Goal: Task Accomplishment & Management: Use online tool/utility

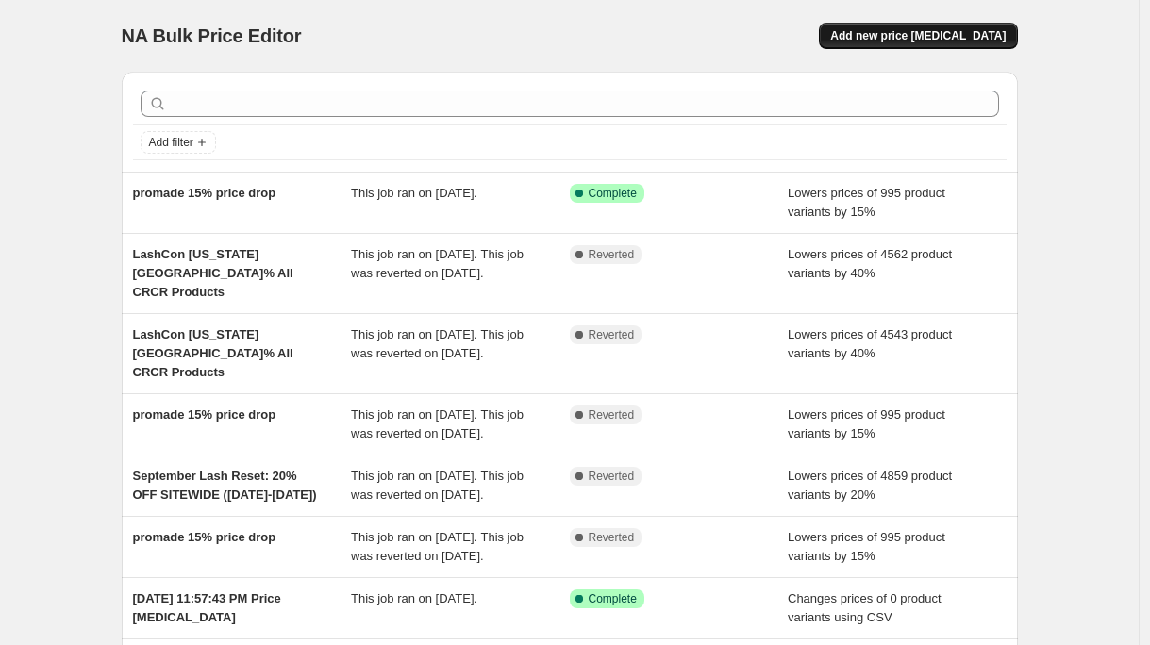
click at [891, 36] on span "Add new price [MEDICAL_DATA]" at bounding box center [918, 35] width 176 height 15
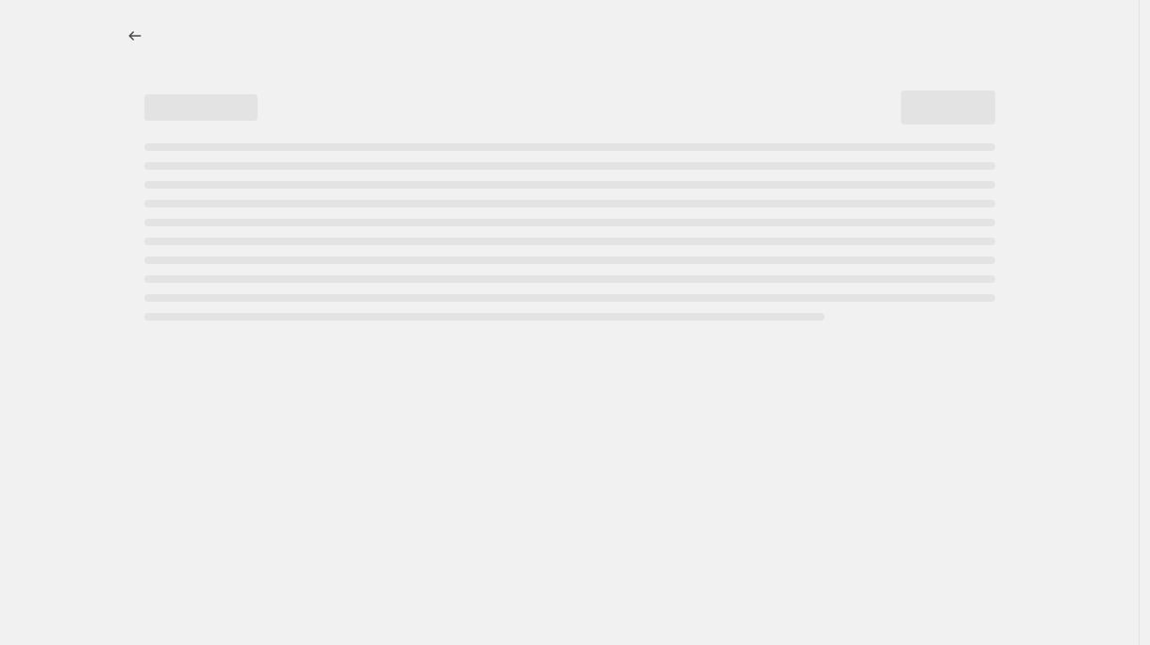
select select "percentage"
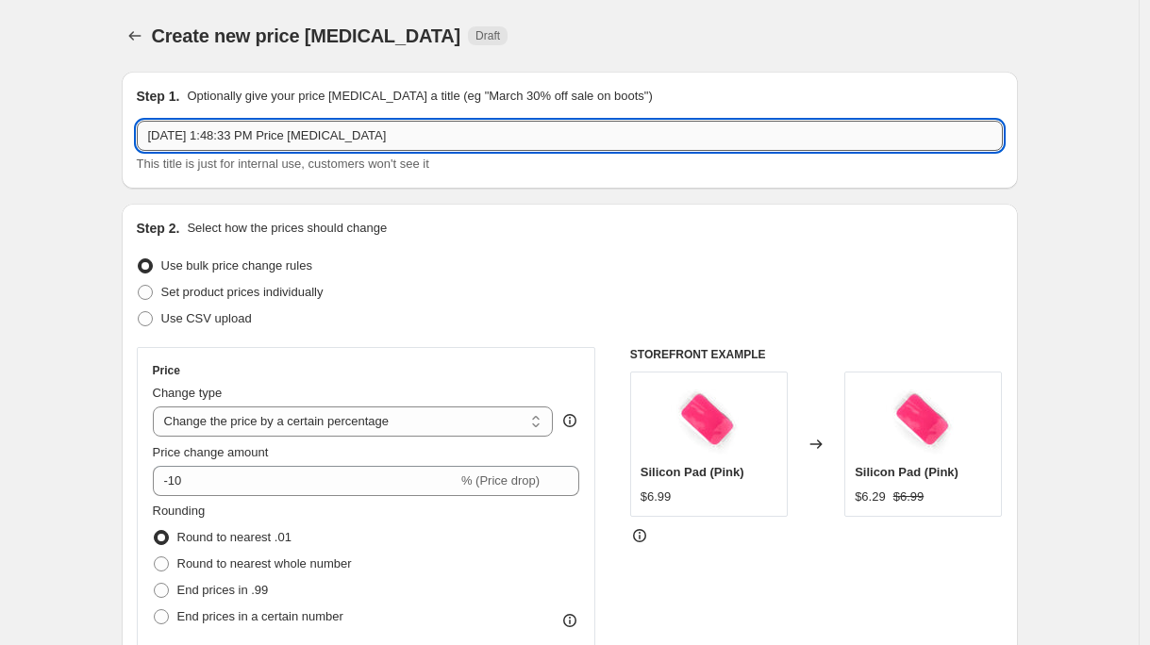
click at [331, 136] on input "[DATE] 1:48:33 PM Price [MEDICAL_DATA]" at bounding box center [570, 136] width 866 height 30
paste input "35% OFF UV Lash Glues"
click at [152, 134] on input "35% OFF UV Lash Glues" at bounding box center [570, 136] width 866 height 30
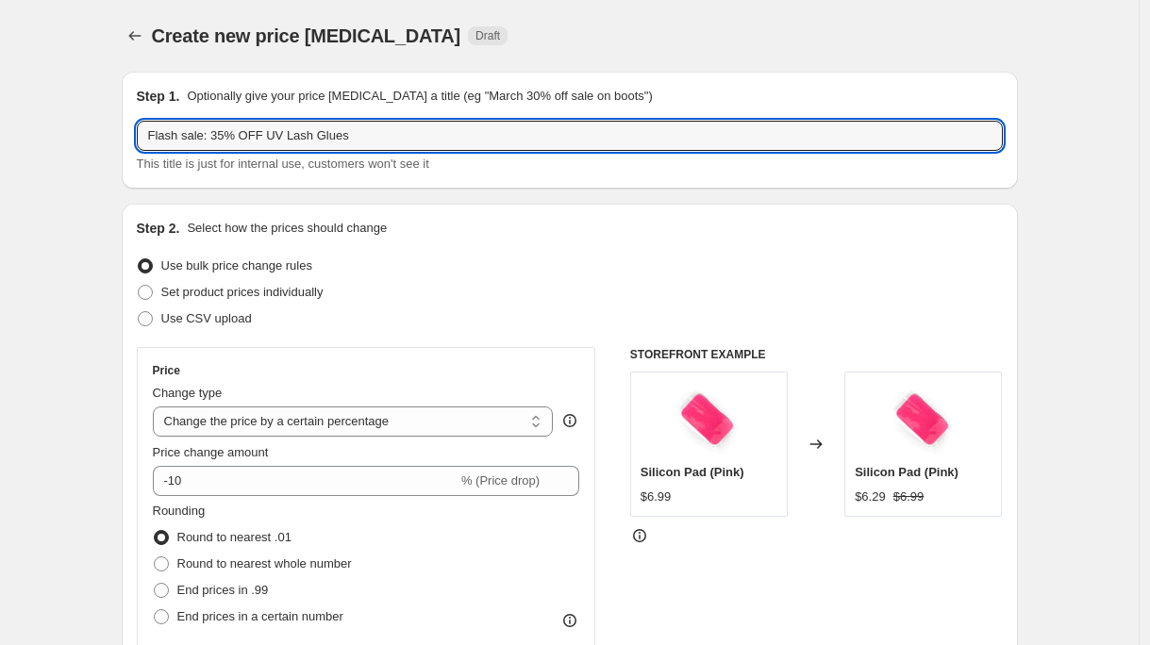
type input "Flash sale: 35% OFF UV Lash Glues"
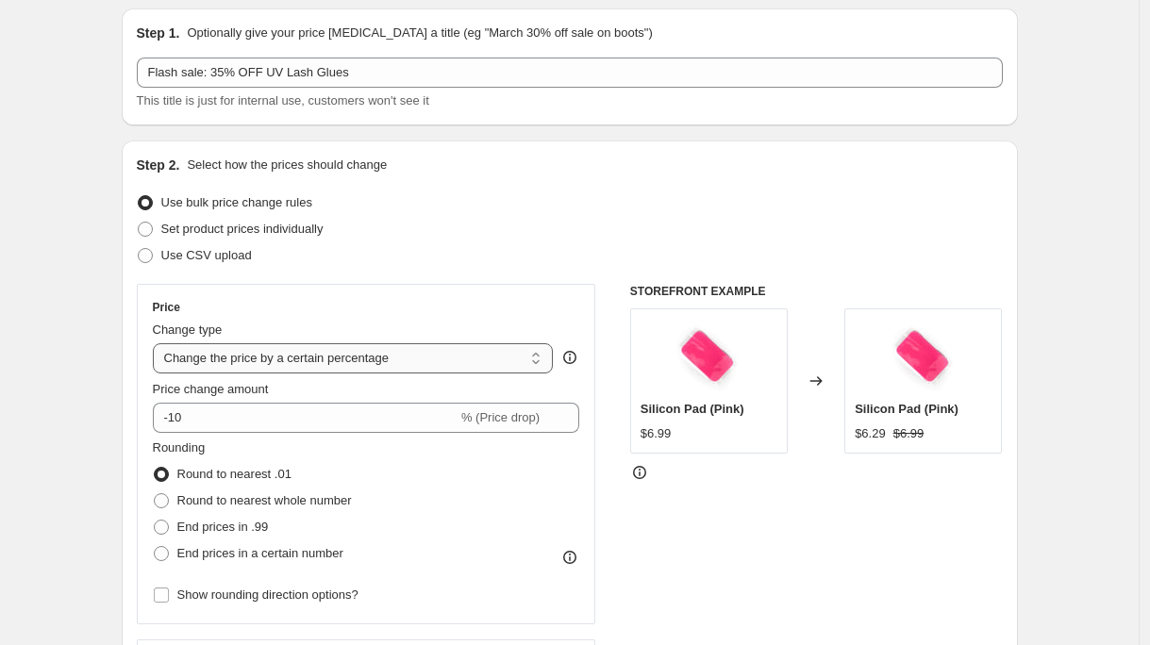
scroll to position [215, 0]
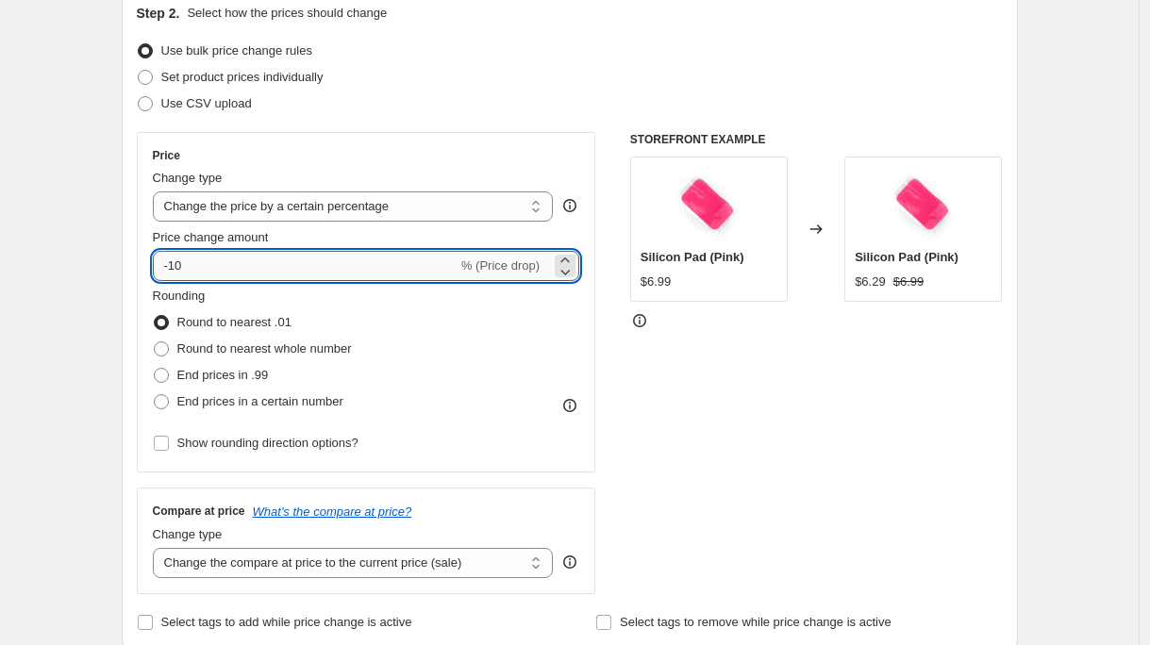
click at [204, 276] on input "-10" at bounding box center [305, 266] width 305 height 30
type input "-1"
type input "-35"
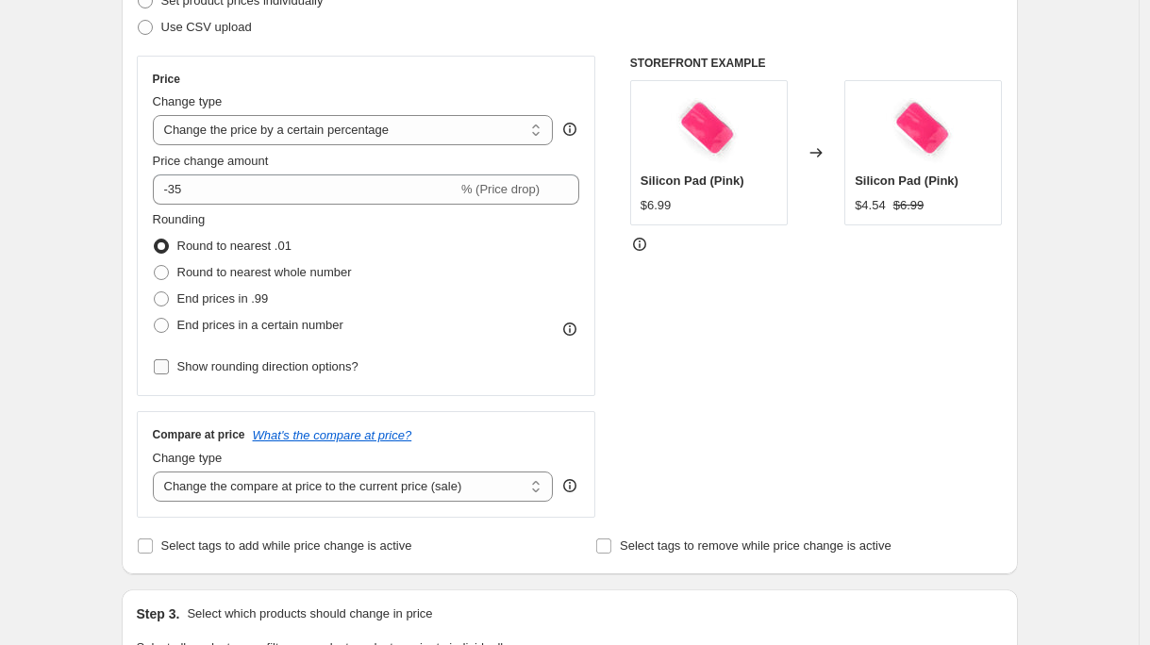
scroll to position [612, 0]
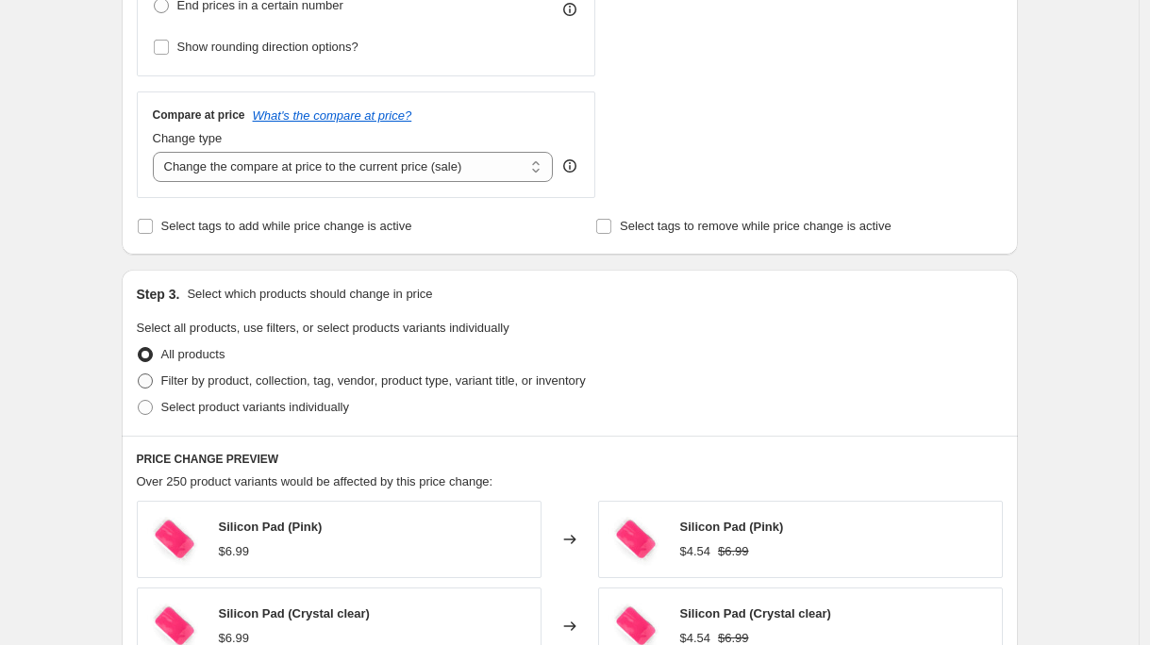
click at [239, 384] on span "Filter by product, collection, tag, vendor, product type, variant title, or inv…" at bounding box center [373, 381] width 425 height 14
click at [139, 375] on input "Filter by product, collection, tag, vendor, product type, variant title, or inv…" at bounding box center [138, 374] width 1 height 1
radio input "true"
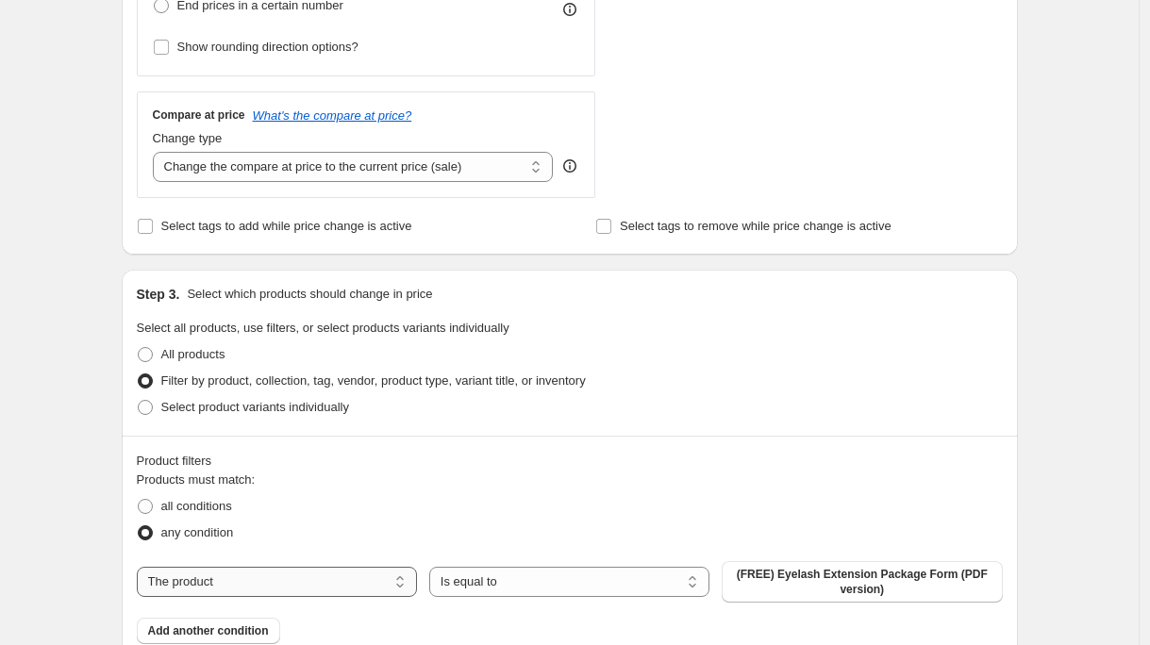
click at [243, 572] on select "The product The product's collection The product's tag The product's vendor The…" at bounding box center [277, 582] width 280 height 30
click at [142, 567] on select "The product The product's collection The product's tag The product's vendor The…" at bounding box center [277, 582] width 280 height 30
click at [832, 580] on span "(FREE) Eyelash Extension Package Form (PDF version)" at bounding box center [862, 582] width 258 height 30
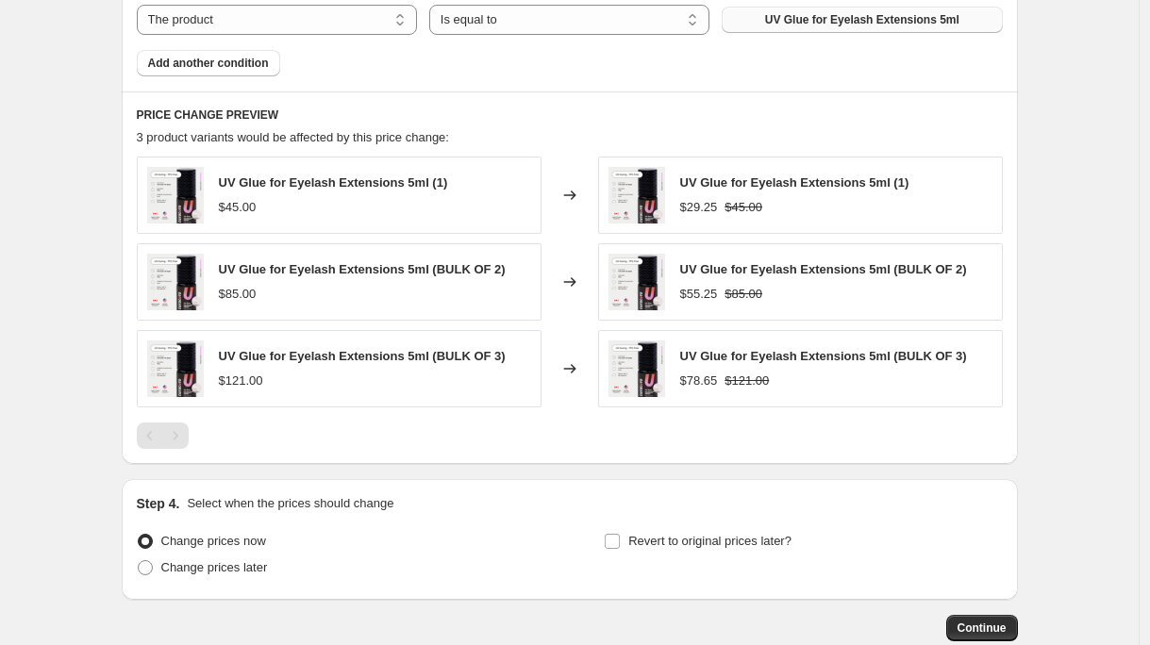
scroll to position [1169, 0]
drag, startPoint x: 721, startPoint y: 595, endPoint x: 707, endPoint y: 568, distance: 30.0
click at [720, 594] on div "Step 4. Select when the prices should change Change prices now Change prices la…" at bounding box center [570, 538] width 896 height 121
click at [705, 566] on div "Revert to original prices later?" at bounding box center [803, 556] width 398 height 57
click at [697, 552] on label "Revert to original prices later?" at bounding box center [698, 541] width 188 height 26
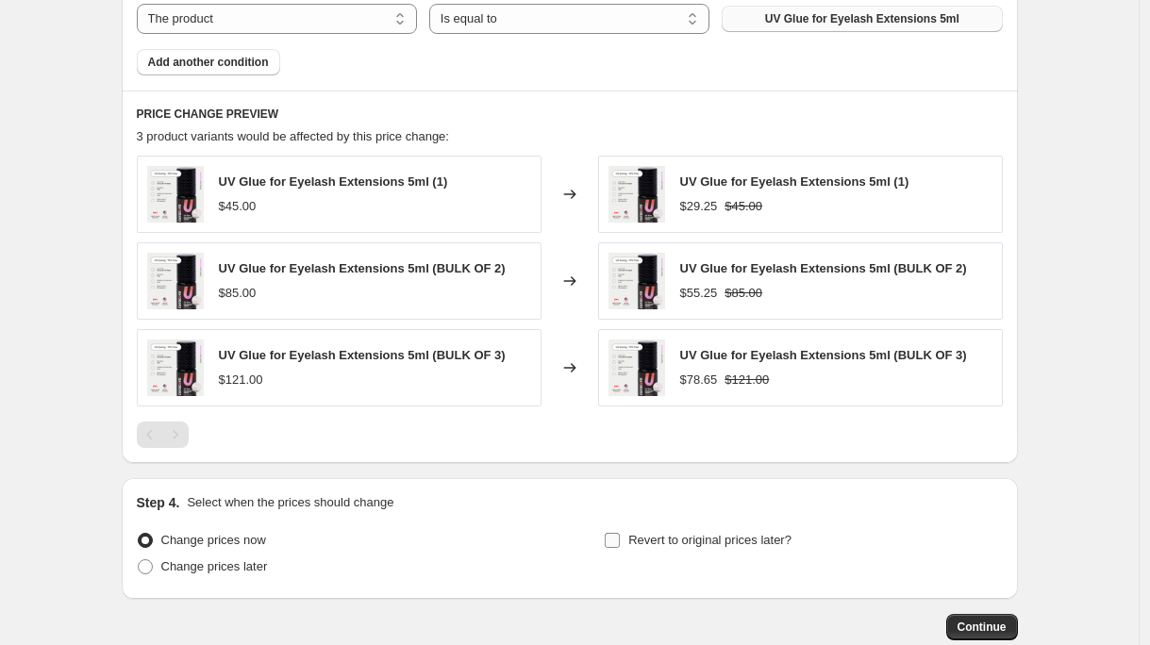
click at [620, 548] on input "Revert to original prices later?" at bounding box center [612, 540] width 15 height 15
checkbox input "true"
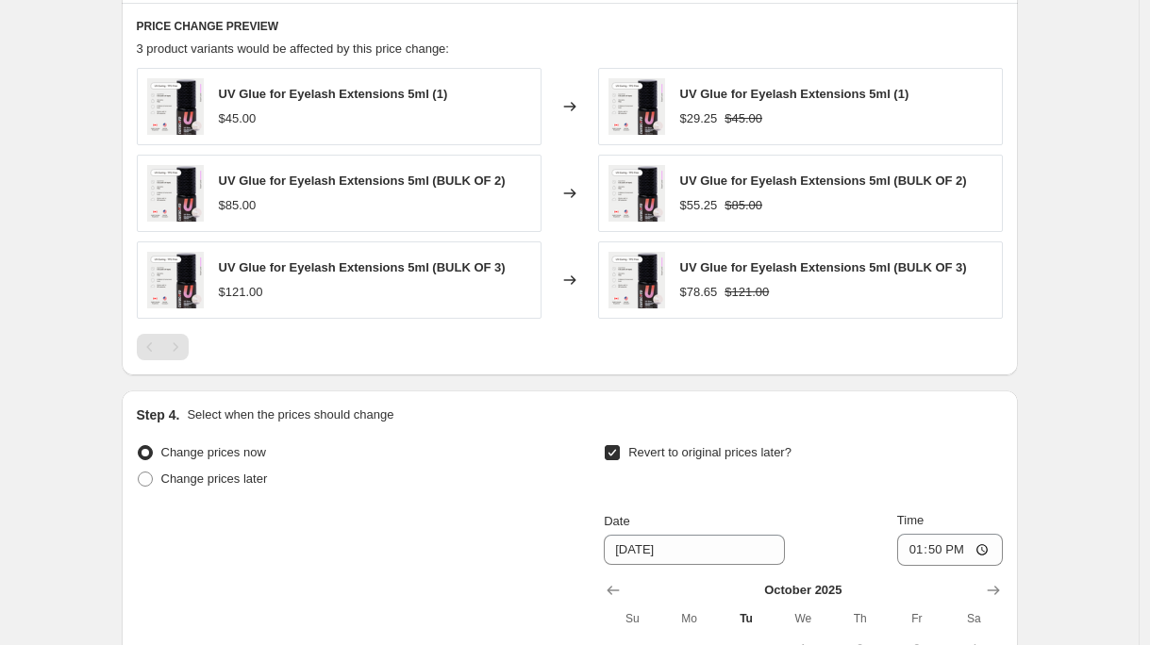
scroll to position [1495, 0]
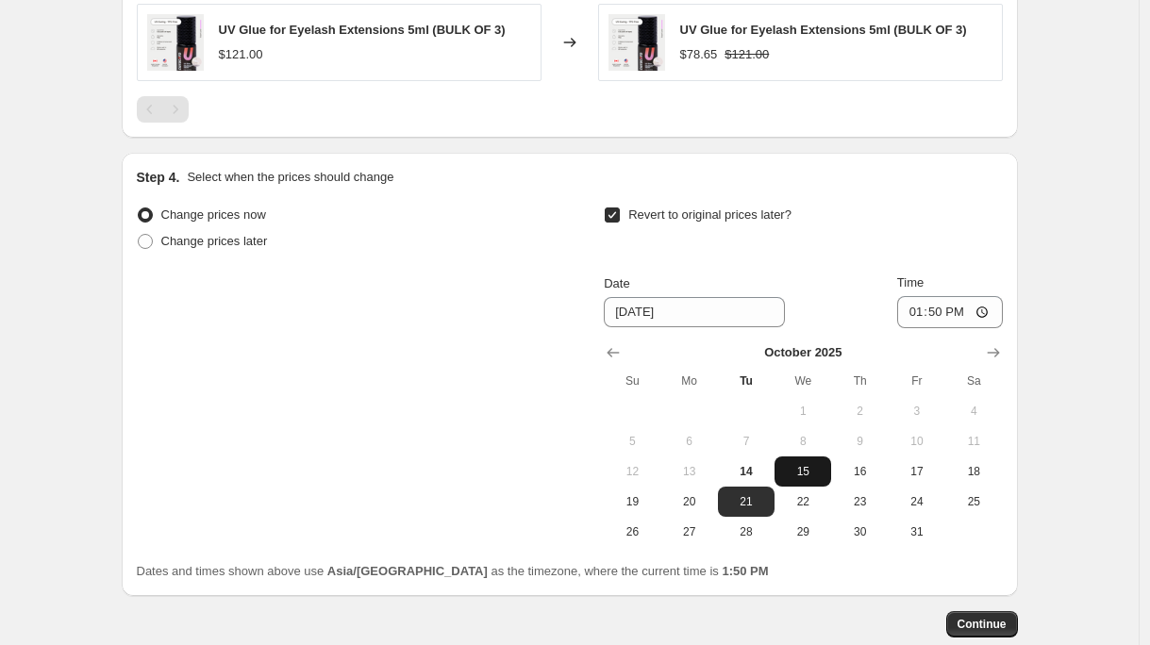
click at [824, 473] on span "15" at bounding box center [803, 471] width 42 height 15
type input "[DATE]"
click at [936, 317] on input "13:50" at bounding box center [950, 312] width 106 height 32
type input "11:00"
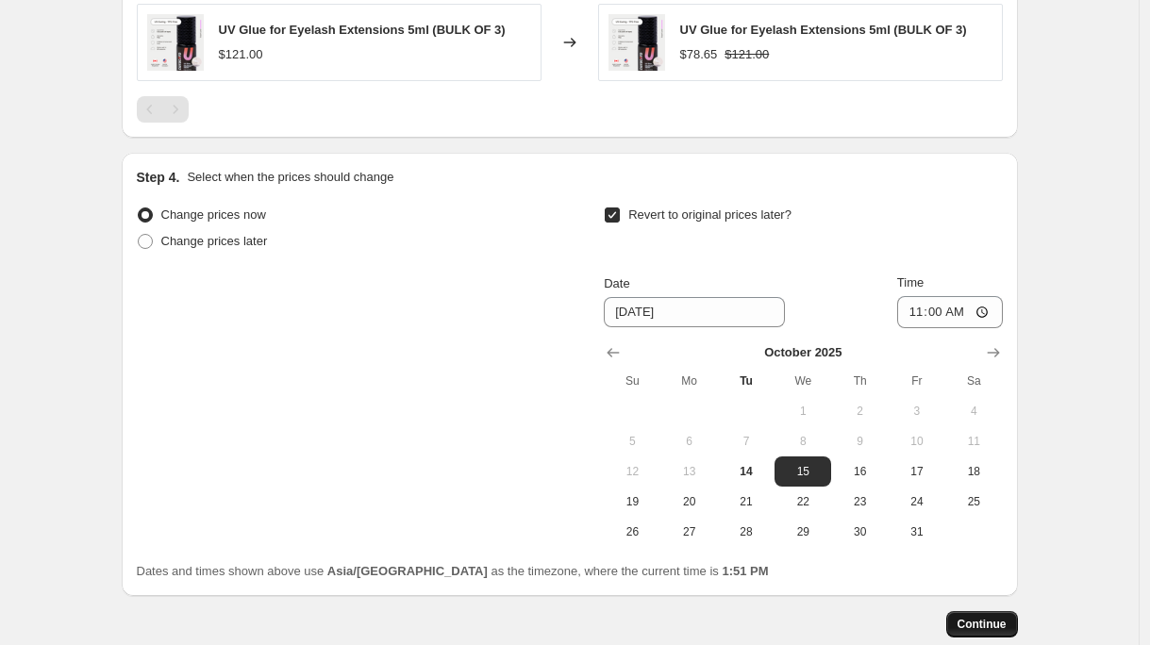
click at [970, 620] on span "Continue" at bounding box center [982, 624] width 49 height 15
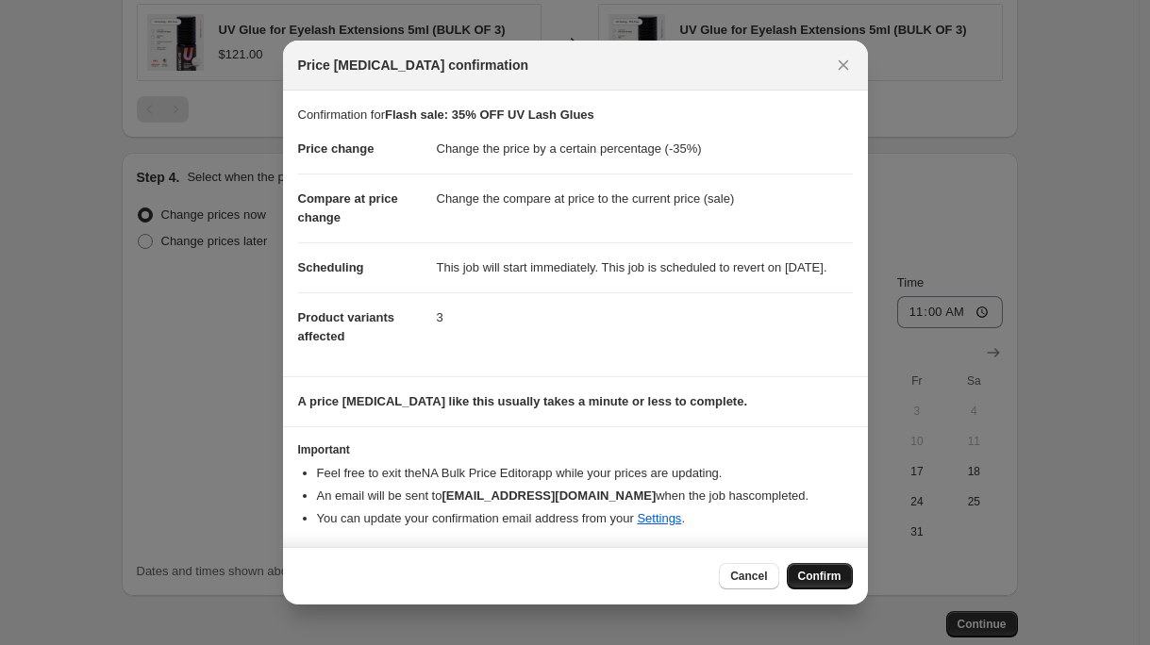
click at [812, 584] on span "Confirm" at bounding box center [819, 576] width 43 height 15
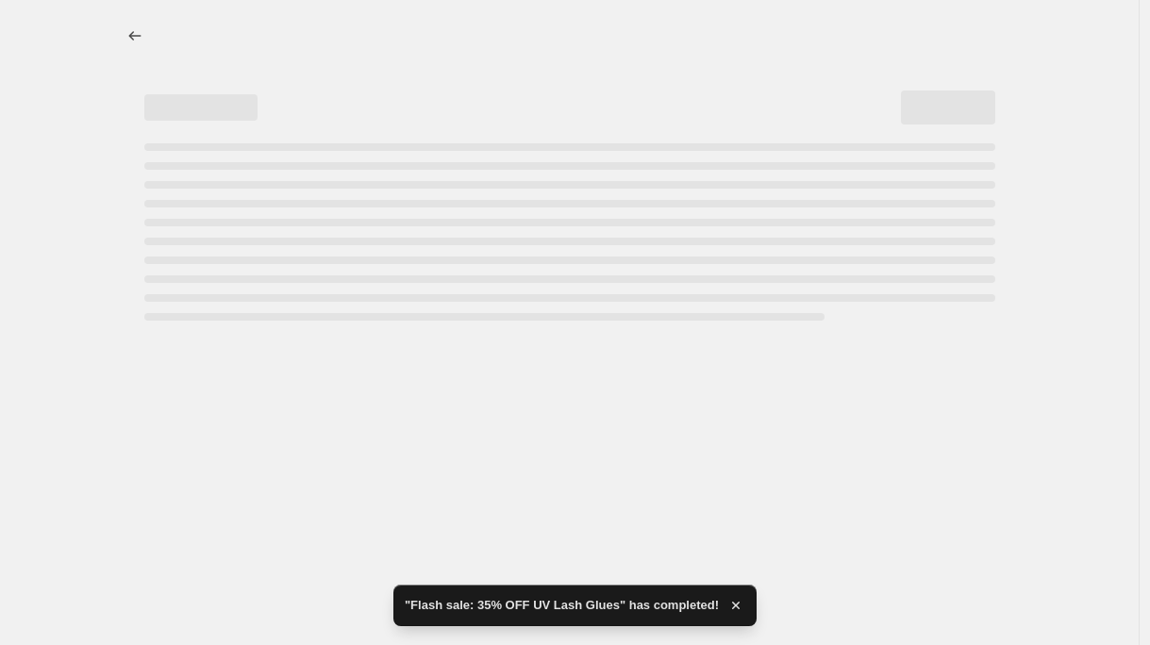
select select "percentage"
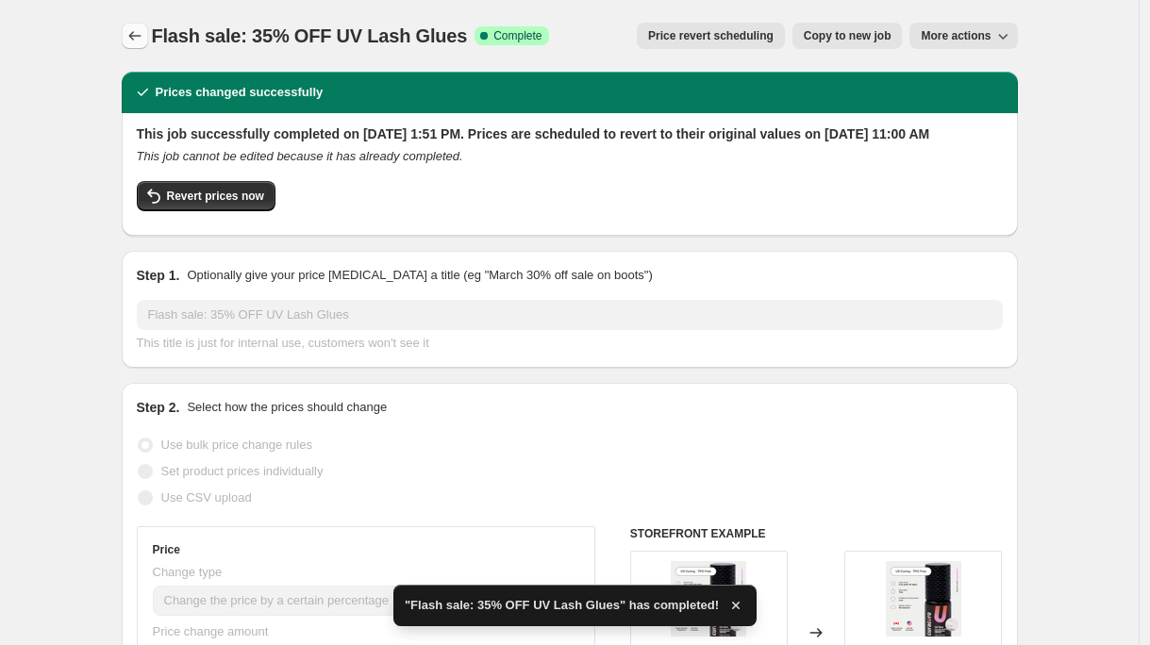
click at [136, 29] on icon "Price change jobs" at bounding box center [135, 35] width 19 height 19
